Goal: Navigation & Orientation: Understand site structure

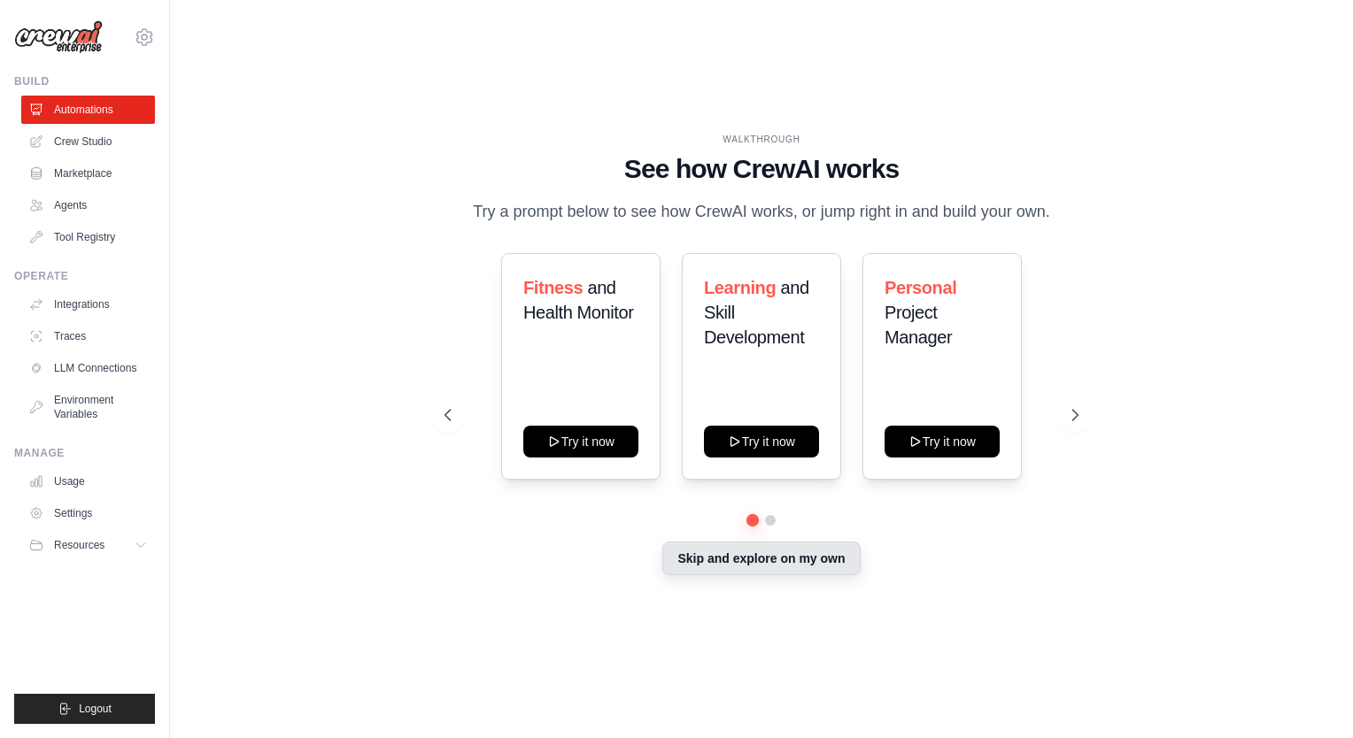
click at [797, 565] on button "Skip and explore on my own" at bounding box center [760, 559] width 197 height 34
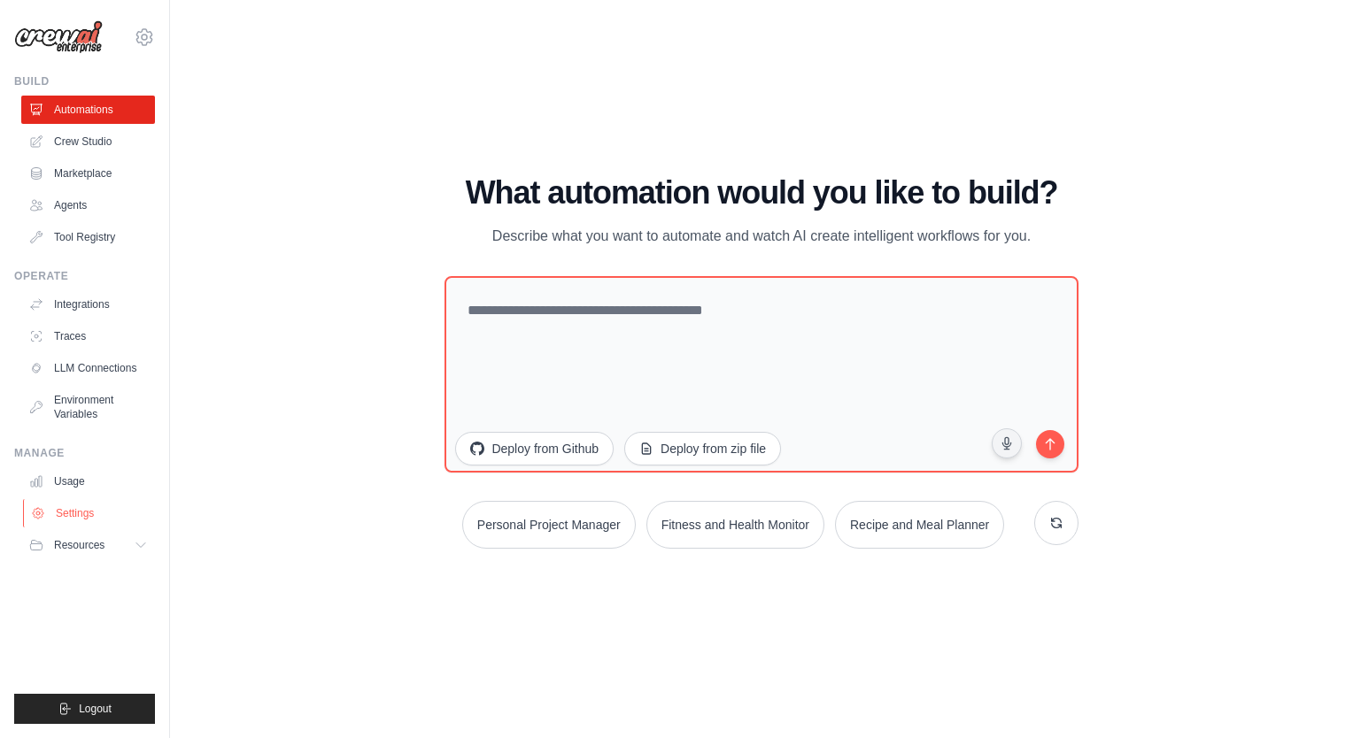
click at [68, 512] on link "Settings" at bounding box center [90, 513] width 134 height 28
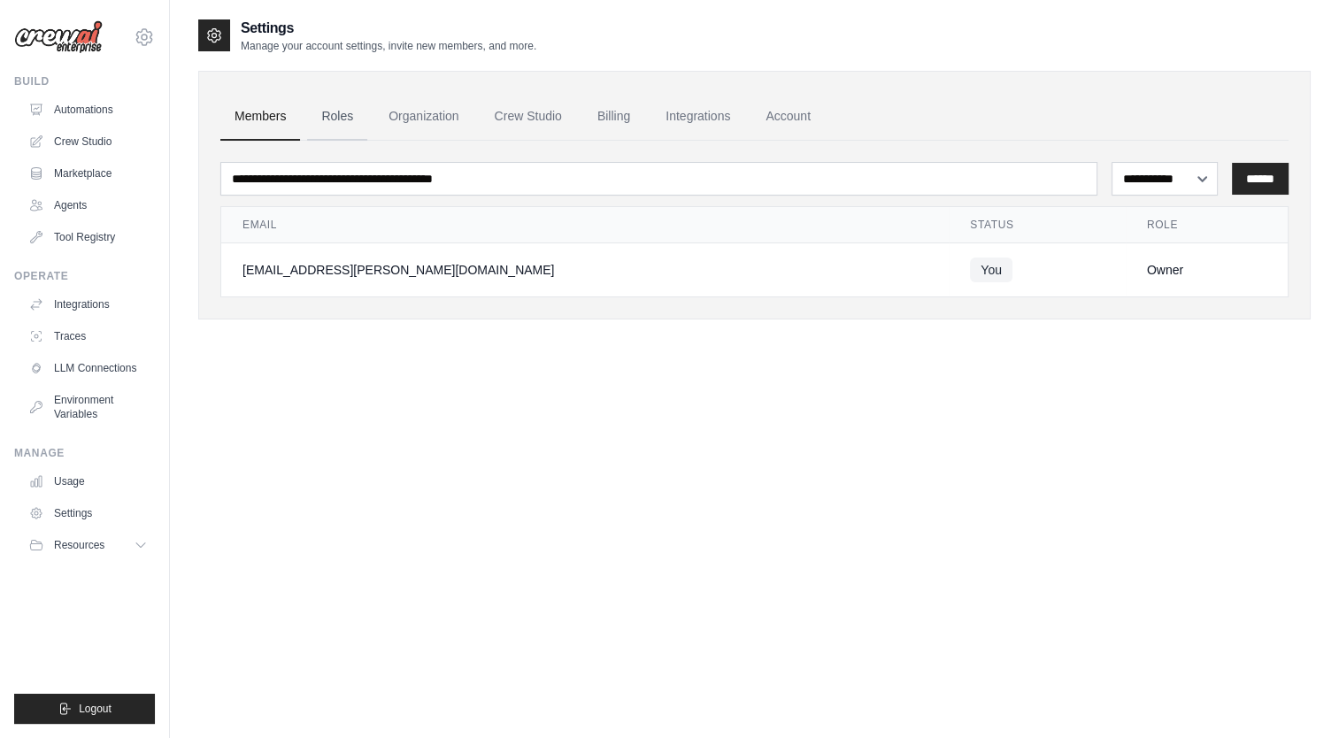
click at [344, 115] on link "Roles" at bounding box center [337, 117] width 60 height 48
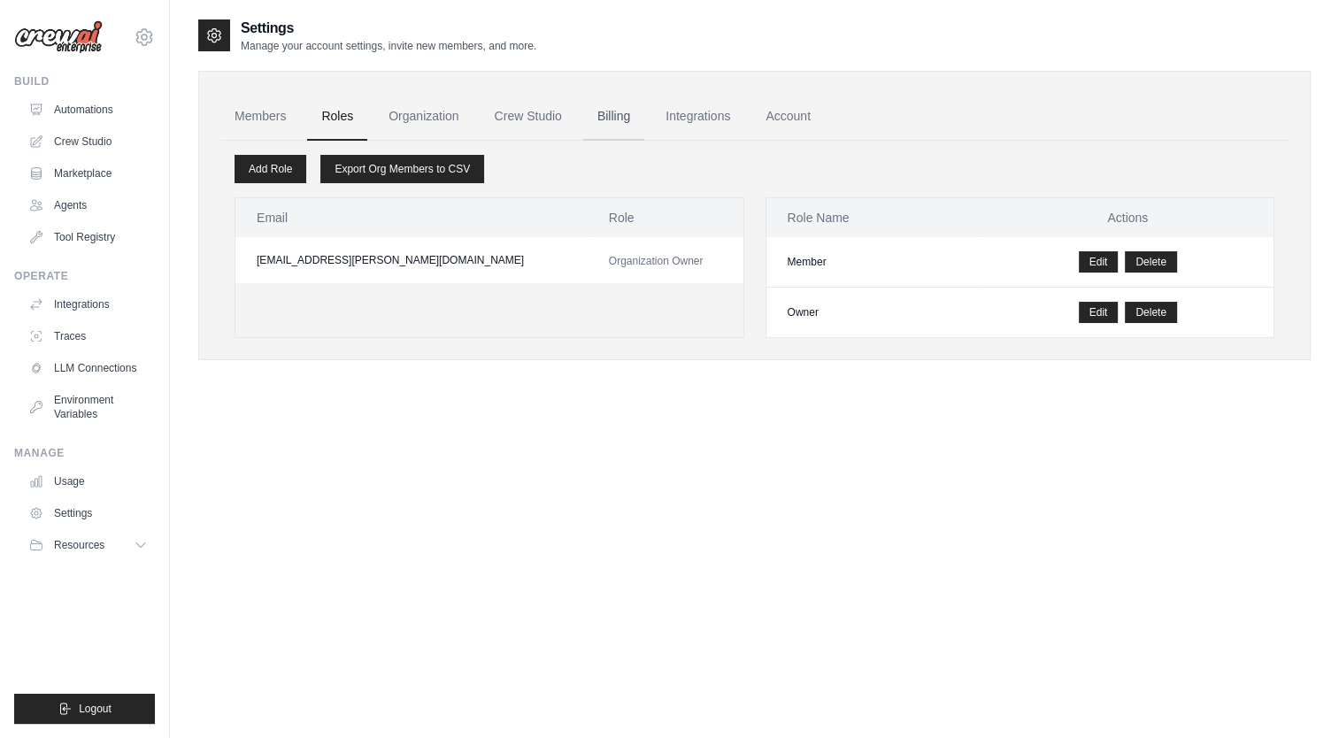
click at [622, 111] on link "Billing" at bounding box center [613, 117] width 61 height 48
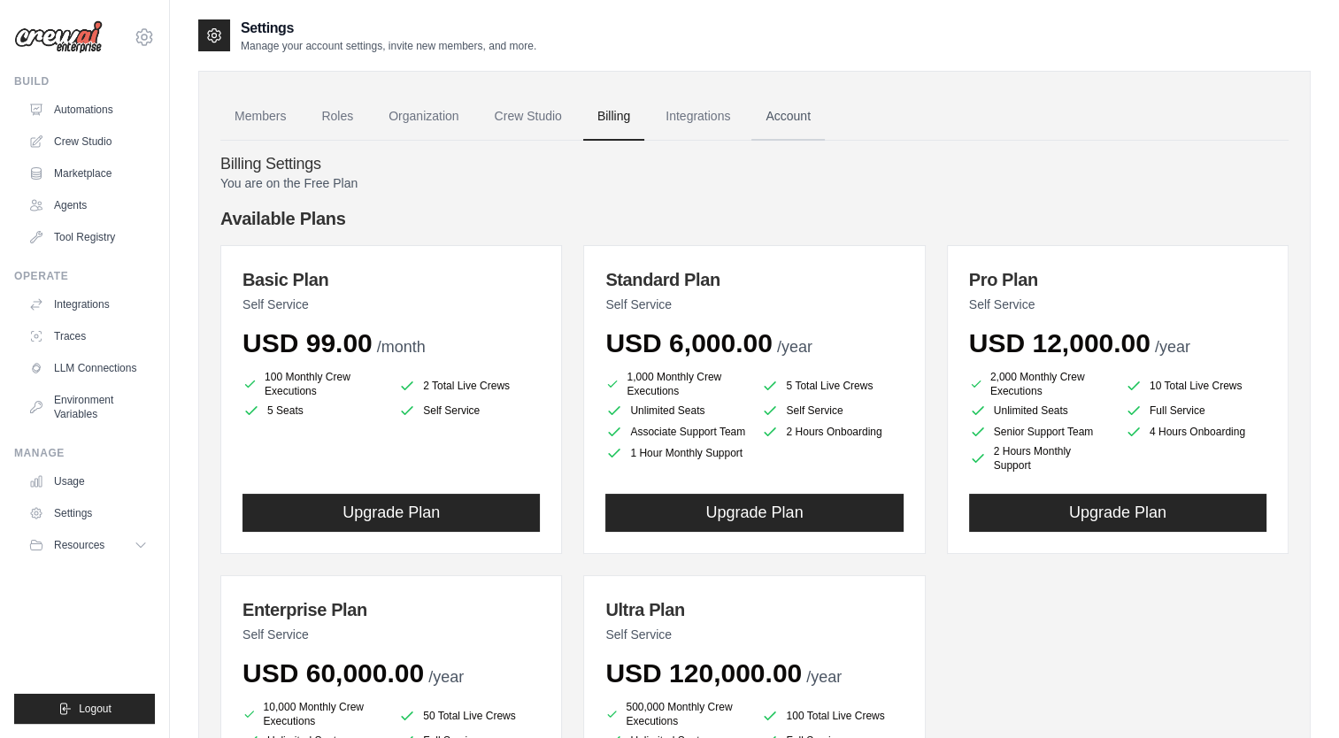
click at [783, 119] on link "Account" at bounding box center [788, 117] width 73 height 48
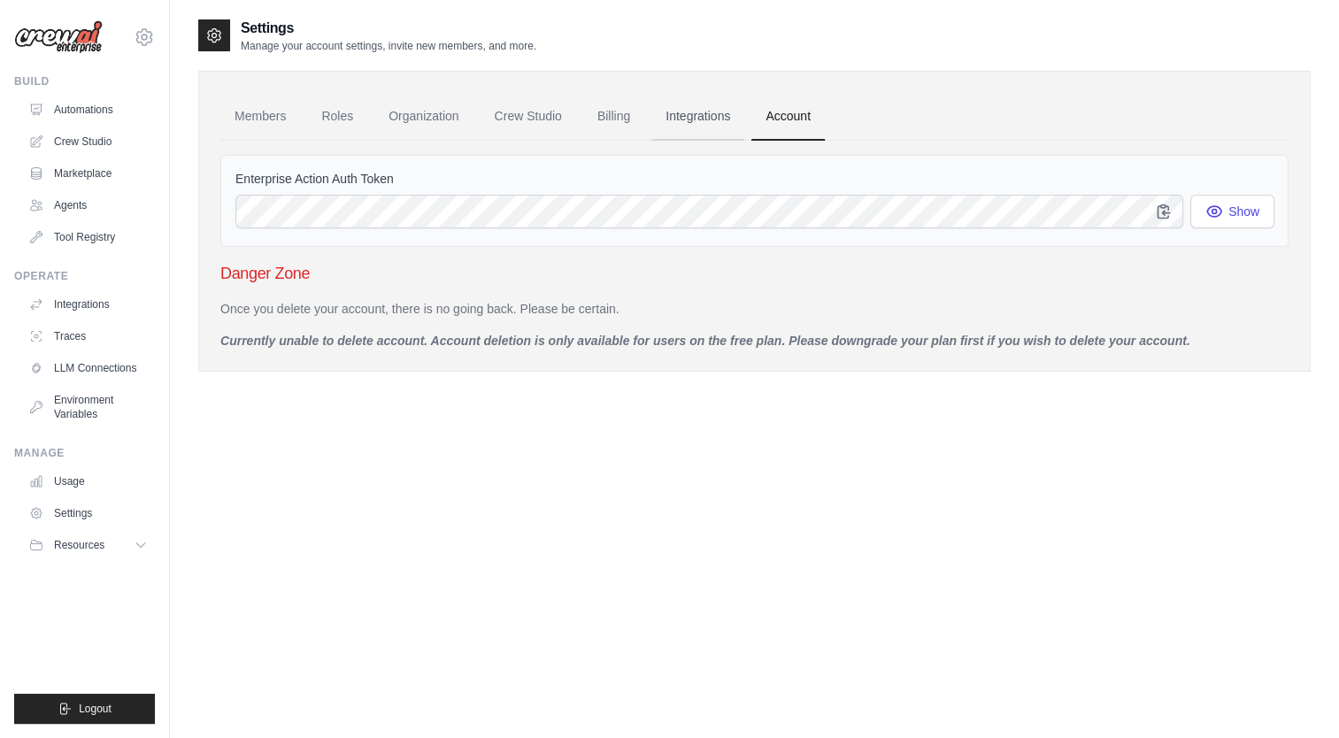
click at [698, 114] on link "Integrations" at bounding box center [698, 117] width 93 height 48
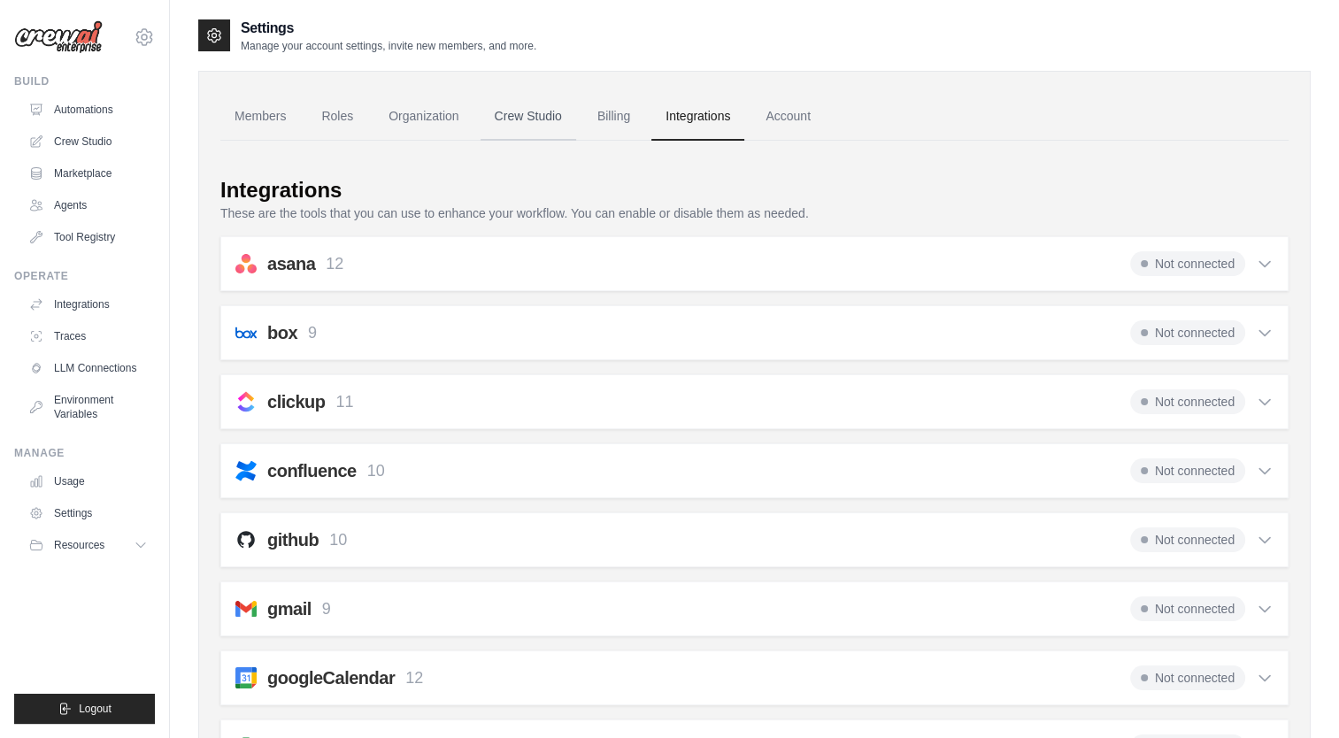
click at [529, 119] on link "Crew Studio" at bounding box center [529, 117] width 96 height 48
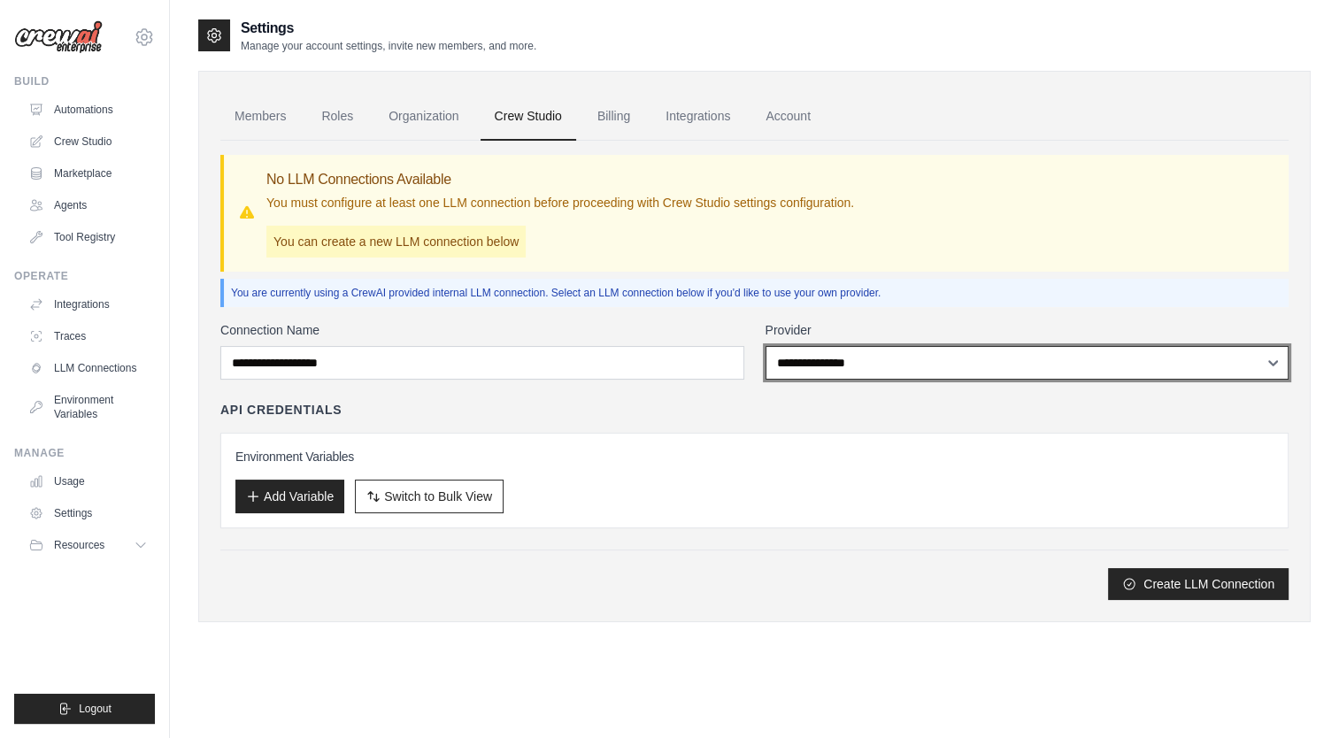
click at [826, 359] on select "**********" at bounding box center [1028, 363] width 524 height 34
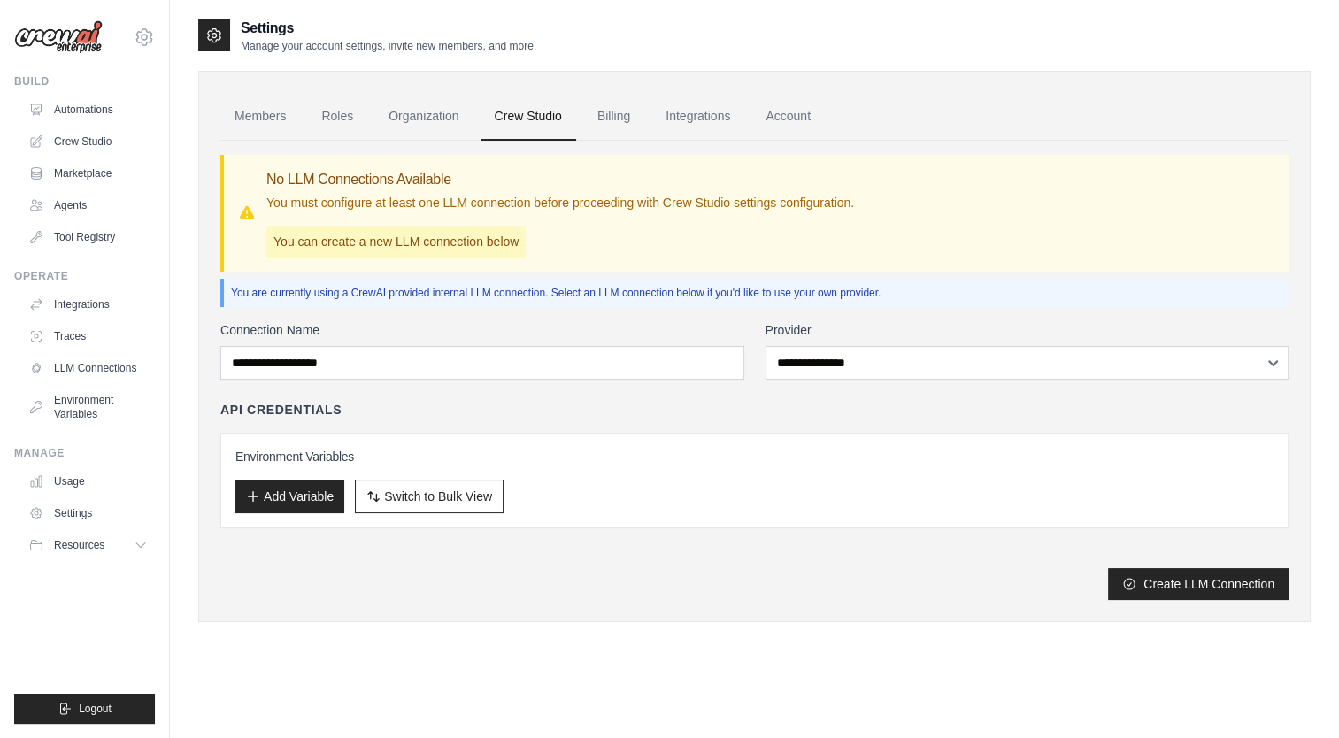
click at [995, 268] on div "No LLM Connections Available You must configure at least one LLM connection bef…" at bounding box center [754, 213] width 1069 height 117
click at [436, 113] on link "Organization" at bounding box center [423, 117] width 98 height 48
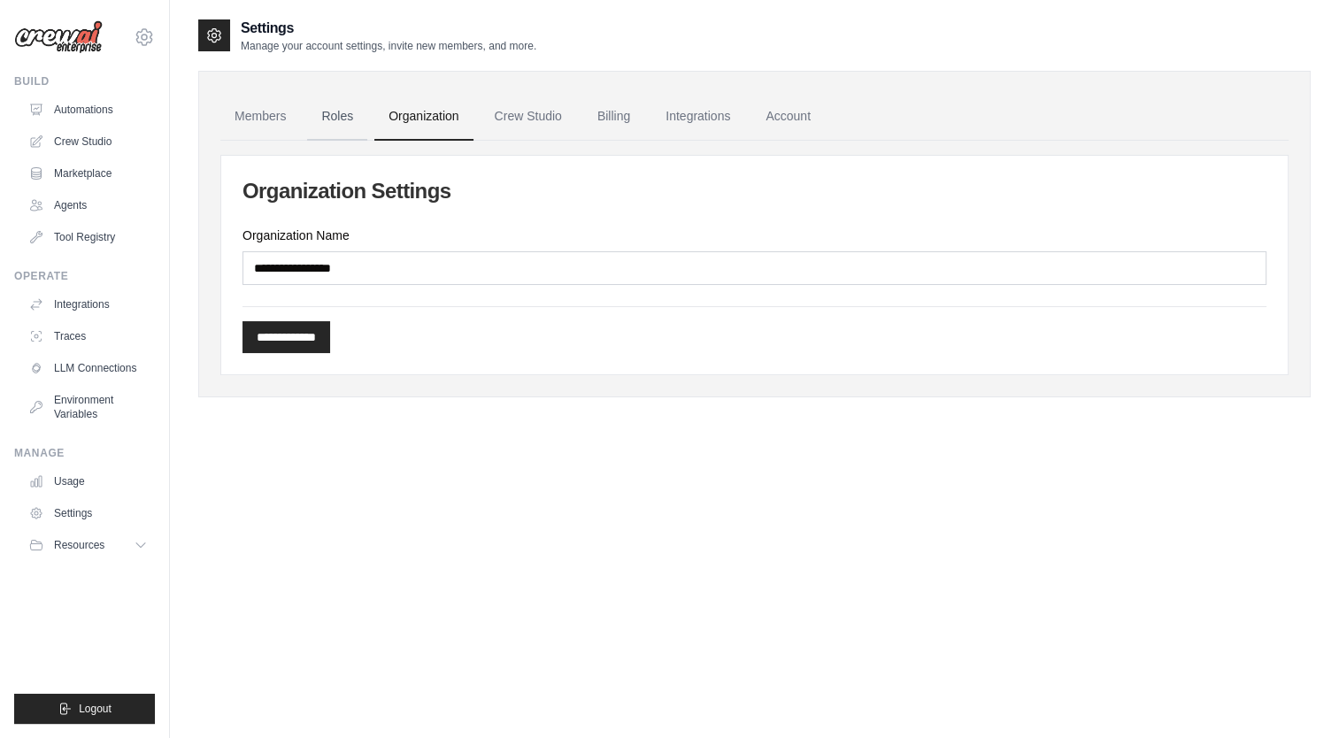
click at [344, 112] on link "Roles" at bounding box center [337, 117] width 60 height 48
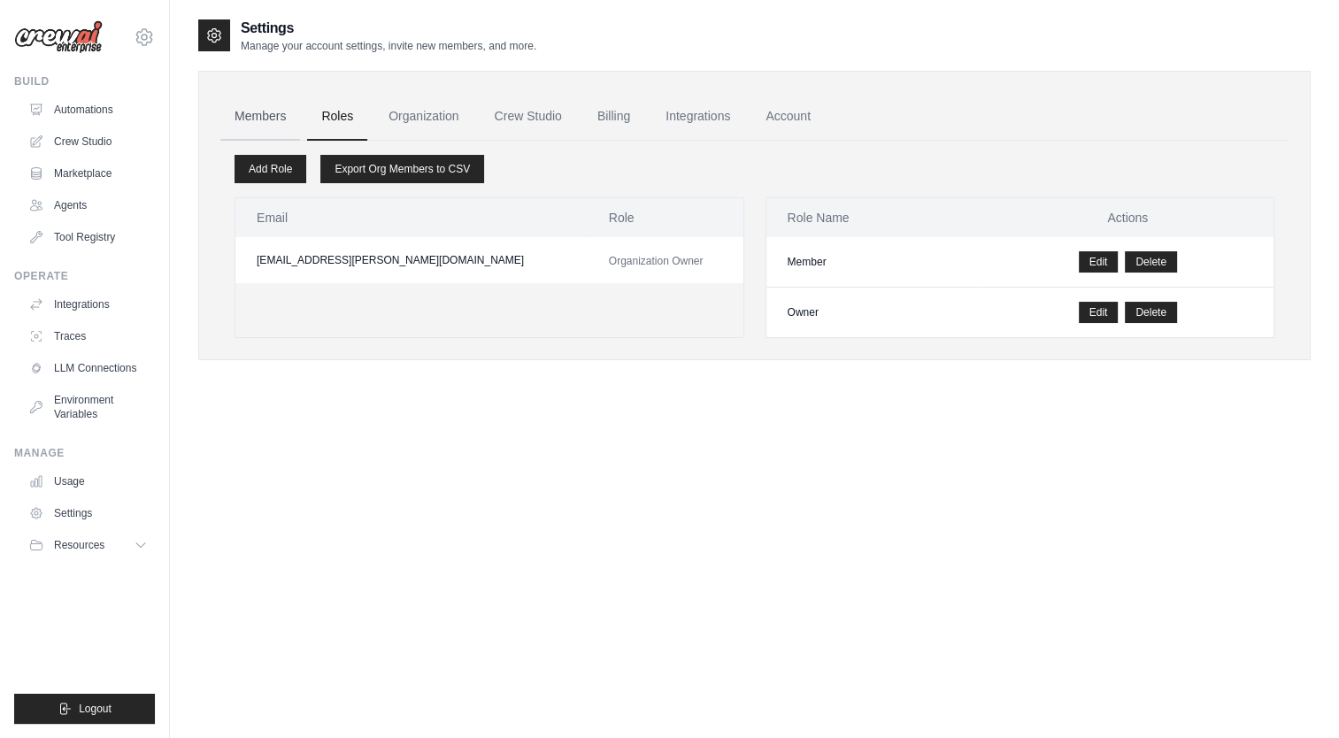
click at [258, 112] on link "Members" at bounding box center [260, 117] width 80 height 48
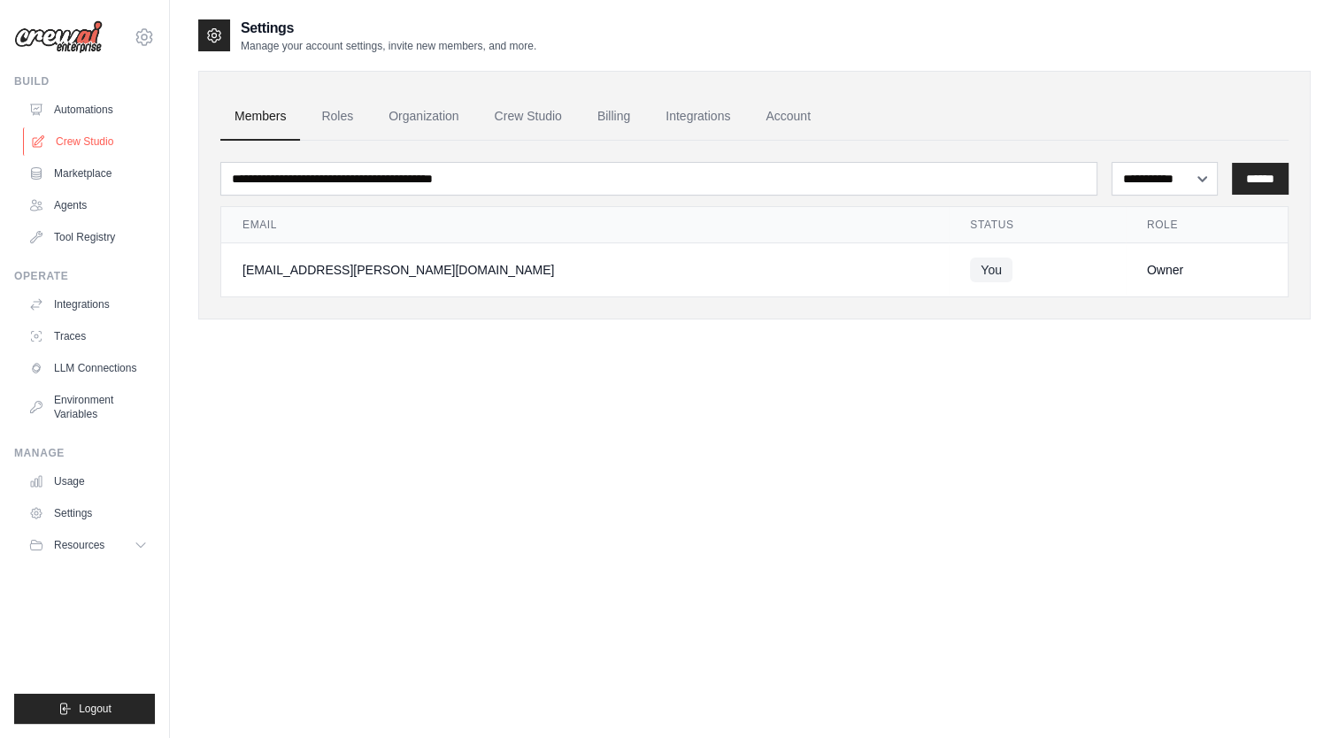
click at [85, 143] on link "Crew Studio" at bounding box center [90, 141] width 134 height 28
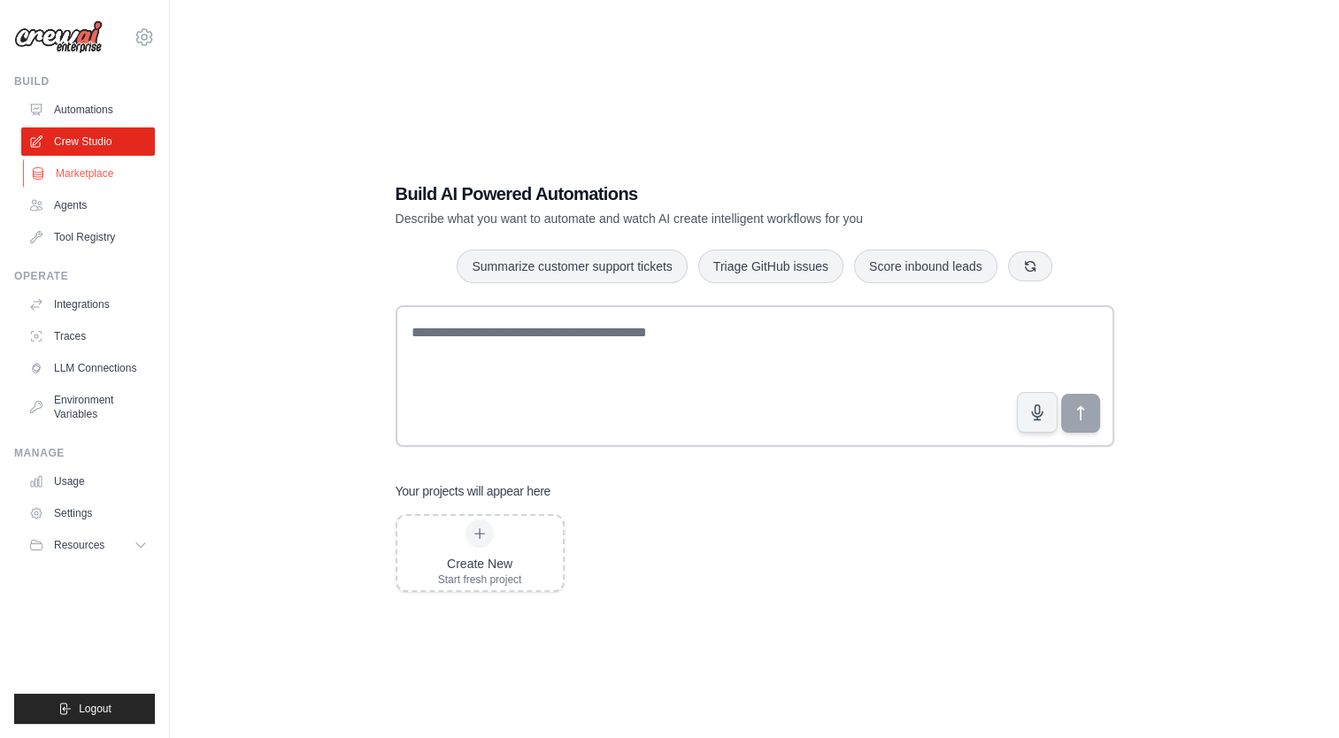
click at [85, 173] on link "Marketplace" at bounding box center [90, 173] width 134 height 28
